Goal: Information Seeking & Learning: Learn about a topic

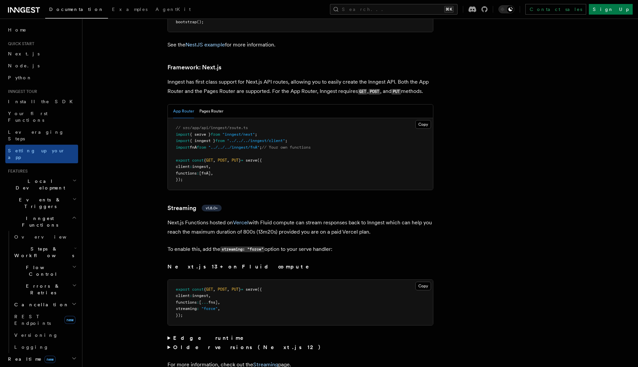
scroll to position [4316, 0]
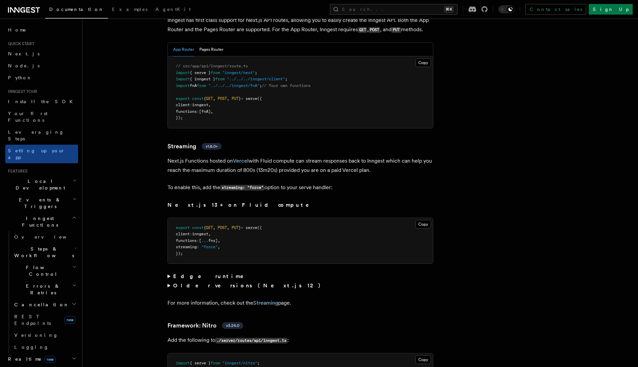
scroll to position [4435, 0]
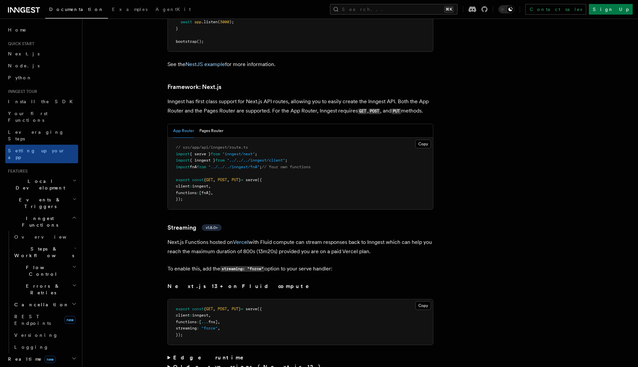
scroll to position [4312, 0]
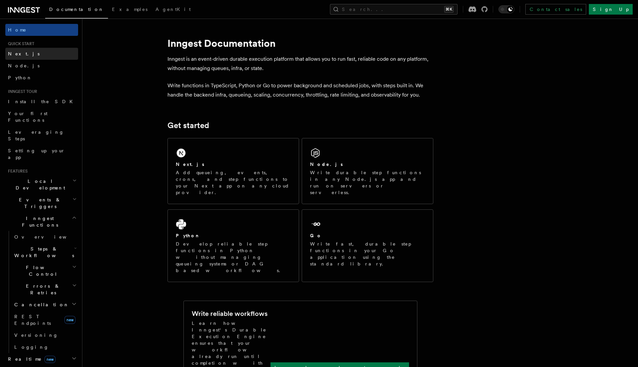
click at [36, 55] on link "Next.js" at bounding box center [41, 54] width 73 height 12
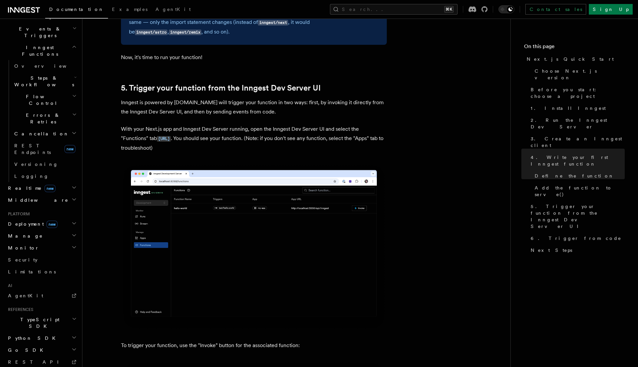
scroll to position [177, 0]
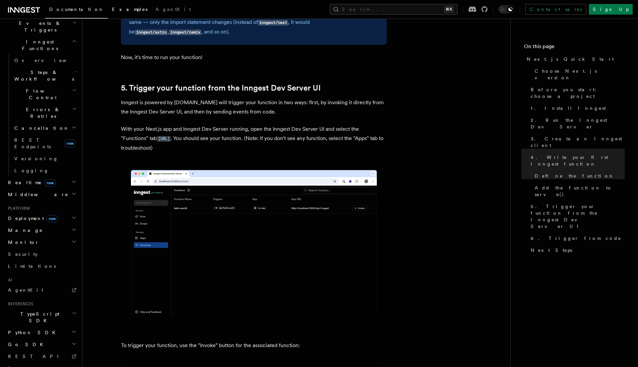
click at [112, 10] on span "Examples" at bounding box center [130, 9] width 36 height 5
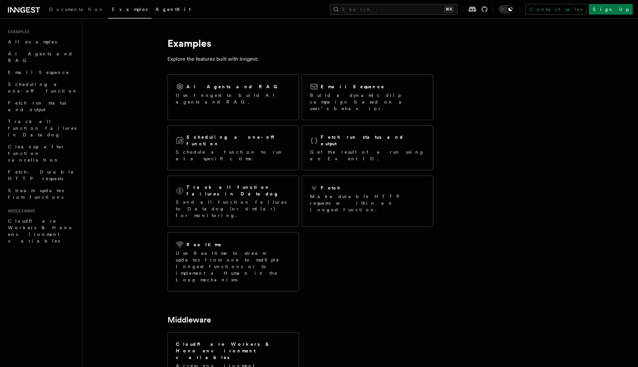
click at [155, 10] on span "AgentKit" at bounding box center [172, 9] width 35 height 5
